Goal: Check status: Check status

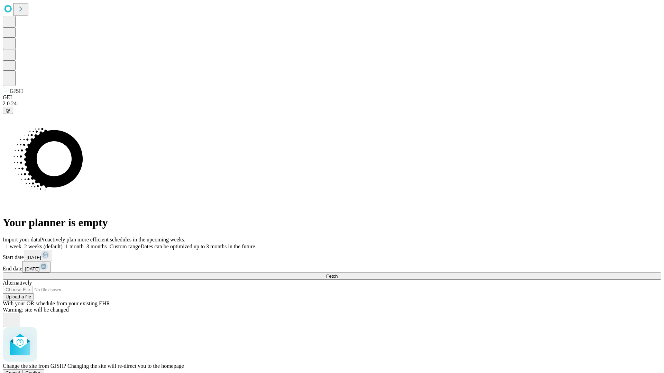
click at [42, 371] on span "Confirm" at bounding box center [34, 373] width 16 height 5
click at [21, 244] on label "1 week" at bounding box center [12, 247] width 19 height 6
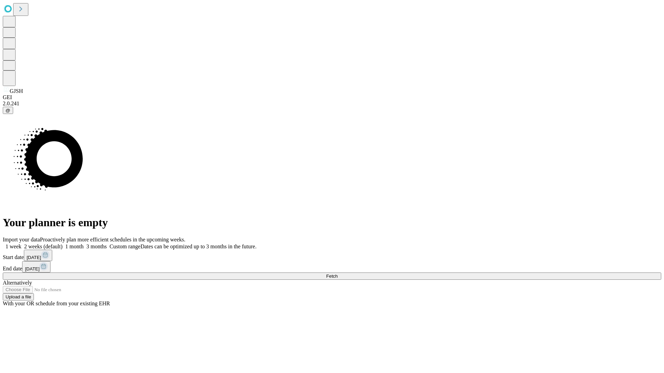
click at [337, 274] on span "Fetch" at bounding box center [331, 276] width 11 height 5
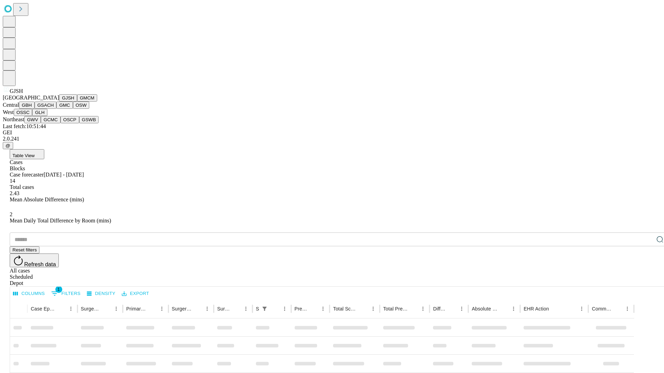
click at [77, 102] on button "GMCM" at bounding box center [87, 97] width 20 height 7
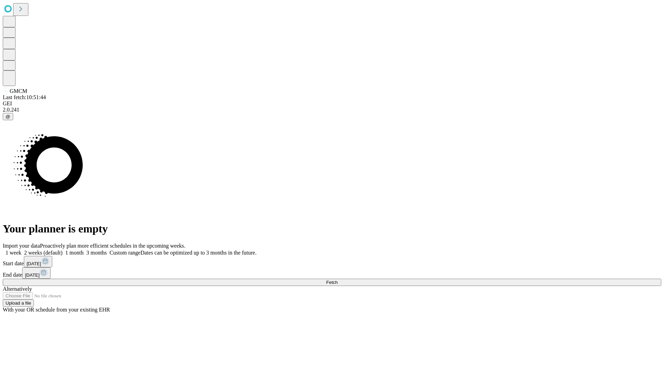
click at [21, 250] on label "1 week" at bounding box center [12, 253] width 19 height 6
click at [337, 280] on span "Fetch" at bounding box center [331, 282] width 11 height 5
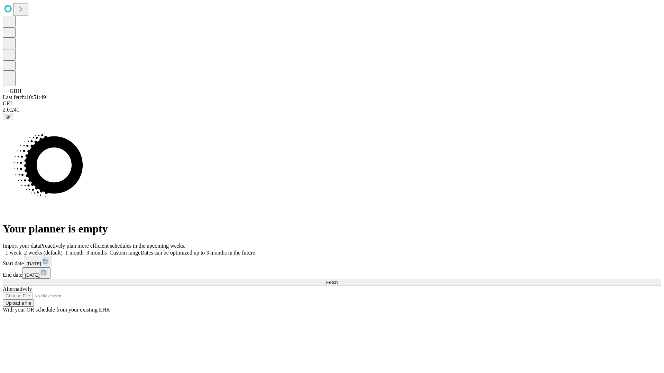
click at [21, 250] on label "1 week" at bounding box center [12, 253] width 19 height 6
click at [337, 280] on span "Fetch" at bounding box center [331, 282] width 11 height 5
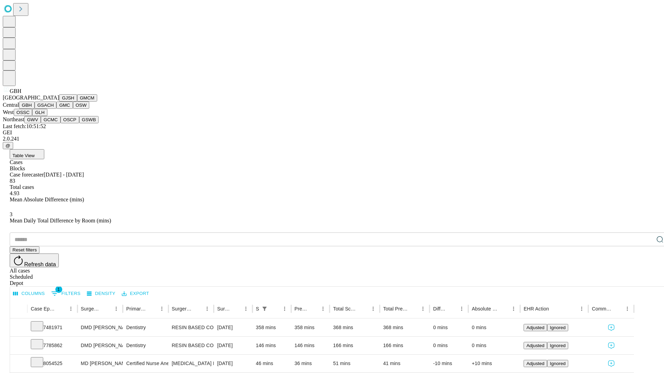
click at [54, 109] on button "GSACH" at bounding box center [46, 105] width 22 height 7
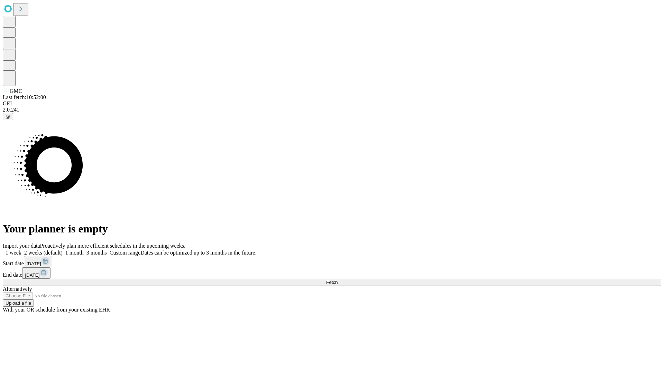
click at [21, 250] on label "1 week" at bounding box center [12, 253] width 19 height 6
click at [337, 280] on span "Fetch" at bounding box center [331, 282] width 11 height 5
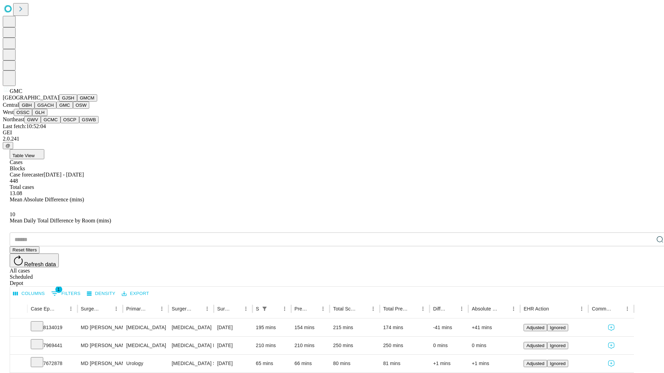
click at [73, 109] on button "OSW" at bounding box center [81, 105] width 17 height 7
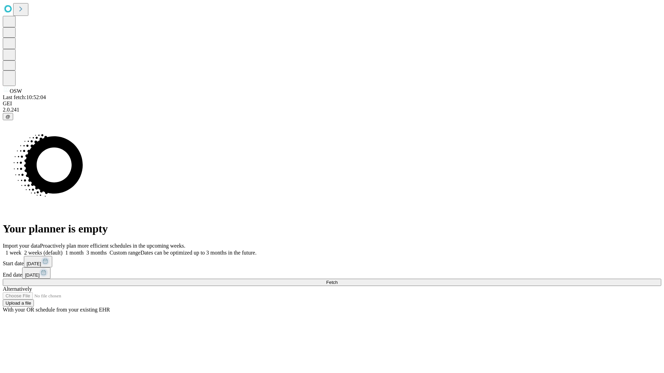
click at [337, 280] on span "Fetch" at bounding box center [331, 282] width 11 height 5
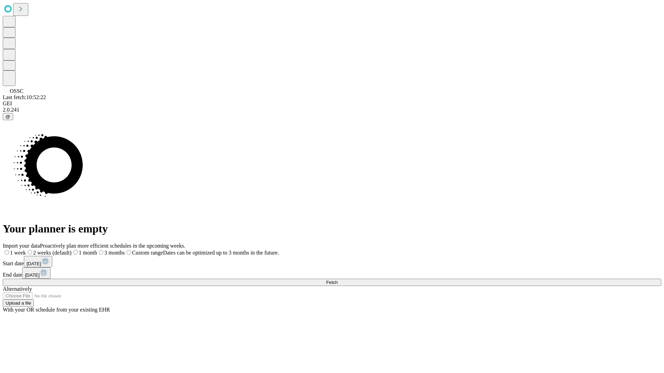
click at [26, 250] on label "1 week" at bounding box center [14, 253] width 23 height 6
click at [337, 280] on span "Fetch" at bounding box center [331, 282] width 11 height 5
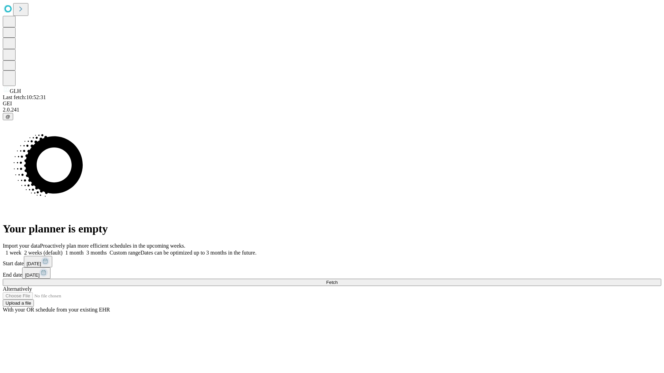
click at [21, 250] on label "1 week" at bounding box center [12, 253] width 19 height 6
click at [337, 280] on span "Fetch" at bounding box center [331, 282] width 11 height 5
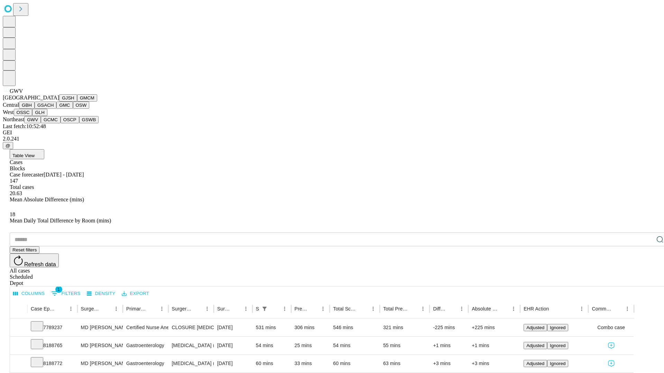
click at [54, 123] on button "GCMC" at bounding box center [51, 119] width 20 height 7
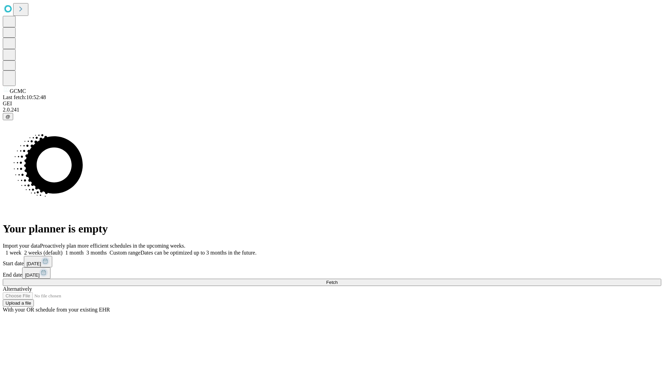
click at [21, 250] on label "1 week" at bounding box center [12, 253] width 19 height 6
click at [337, 280] on span "Fetch" at bounding box center [331, 282] width 11 height 5
